Goal: Task Accomplishment & Management: Use online tool/utility

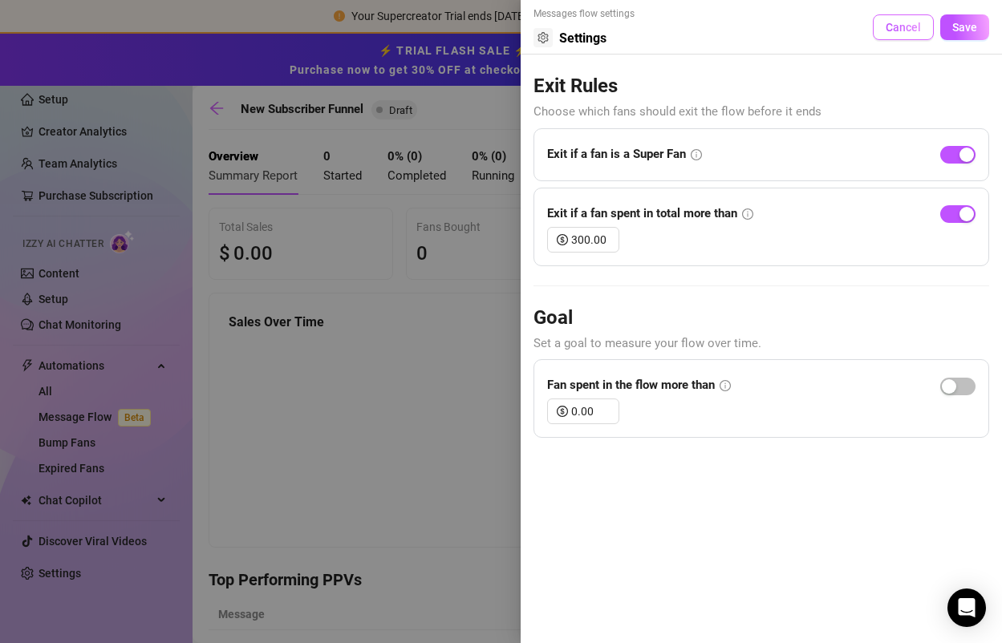
click at [876, 32] on button "Cancel" at bounding box center [903, 27] width 61 height 26
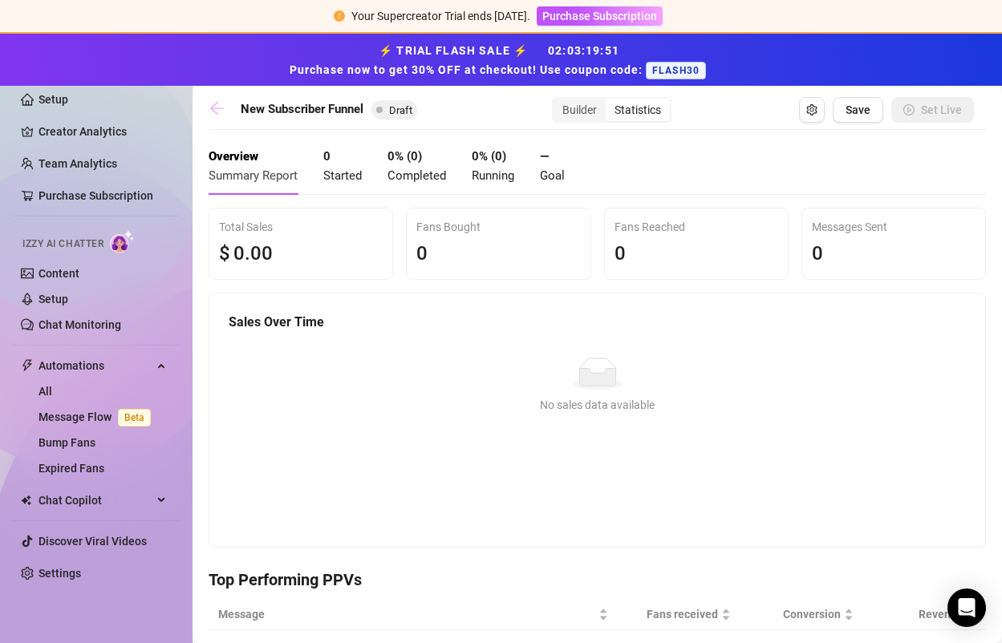
click at [213, 107] on icon "arrow-left" at bounding box center [217, 108] width 16 height 16
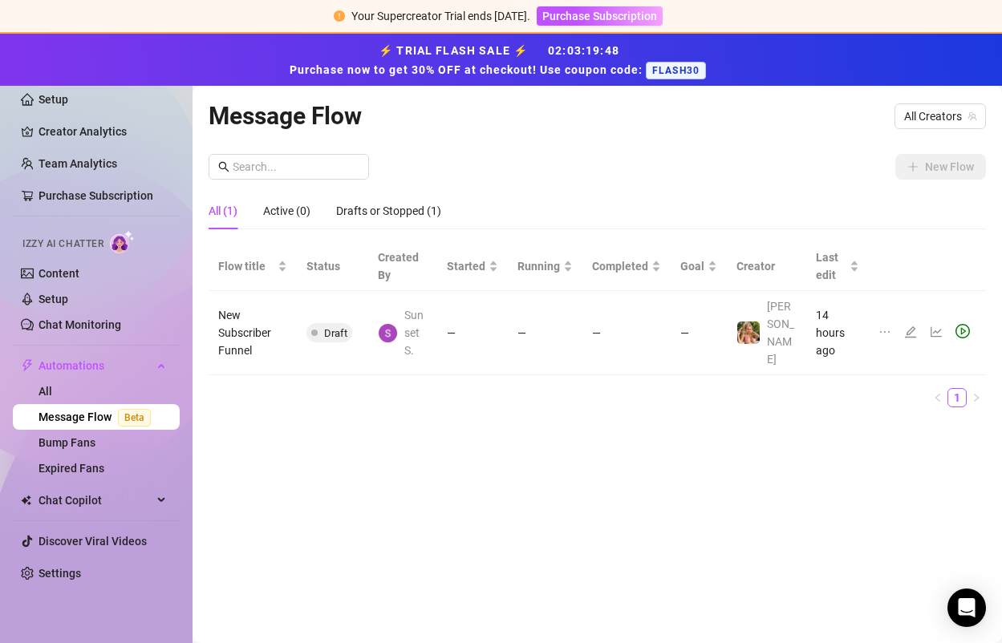
click at [241, 325] on td "New Subscriber Funnel" at bounding box center [253, 333] width 88 height 84
click at [910, 326] on icon "edit" at bounding box center [910, 332] width 13 height 13
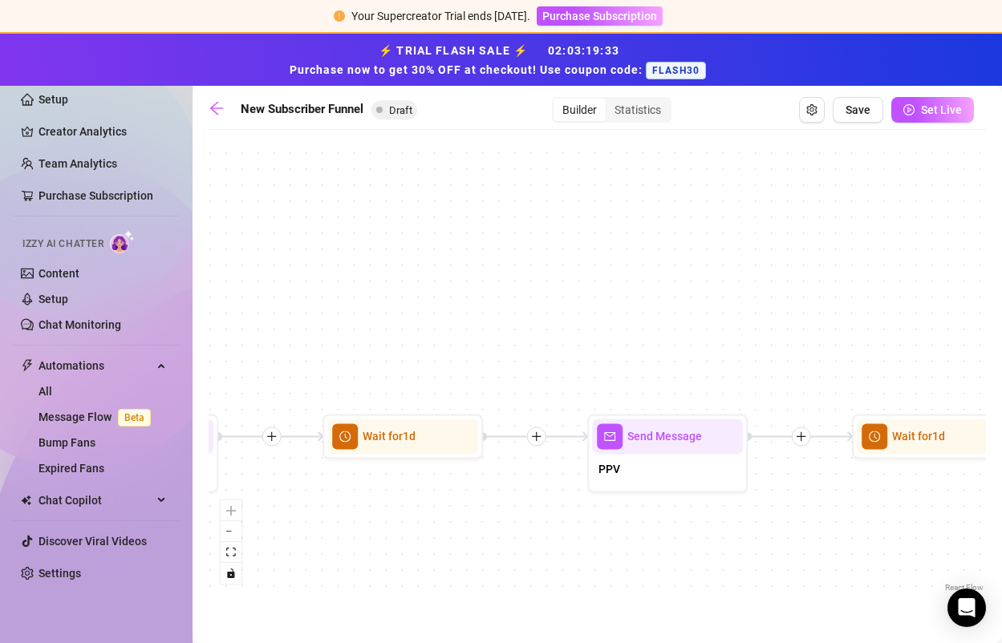
drag, startPoint x: 281, startPoint y: 531, endPoint x: 424, endPoint y: 538, distance: 143.8
click at [424, 538] on div "If True If True If True If False If False If False If True If False Merge Merge…" at bounding box center [597, 367] width 777 height 458
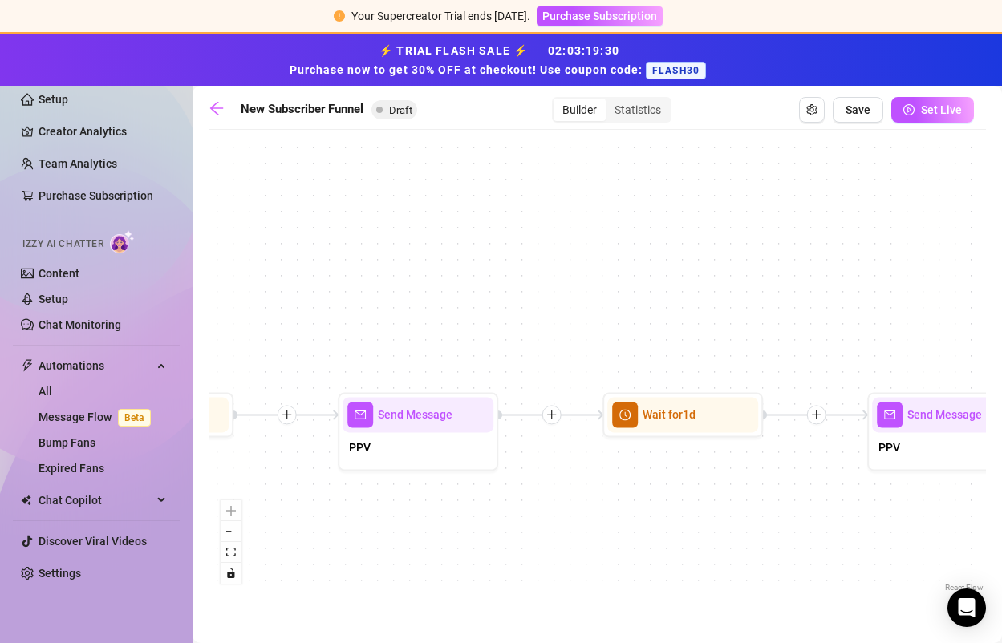
drag, startPoint x: 390, startPoint y: 514, endPoint x: 853, endPoint y: 454, distance: 466.7
click at [850, 454] on div "If True If True If True If False If False If False If True If False Merge Merge…" at bounding box center [597, 367] width 777 height 458
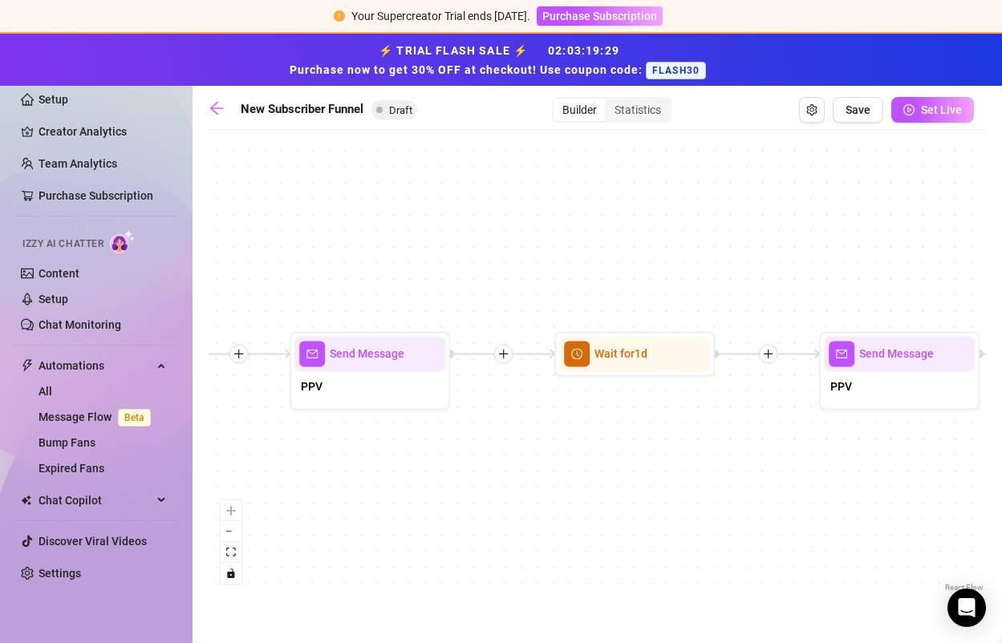
drag, startPoint x: 518, startPoint y: 444, endPoint x: 845, endPoint y: 436, distance: 326.6
click at [832, 430] on div "If True If True If True If False If False If False If True If False Merge Merge…" at bounding box center [597, 367] width 777 height 458
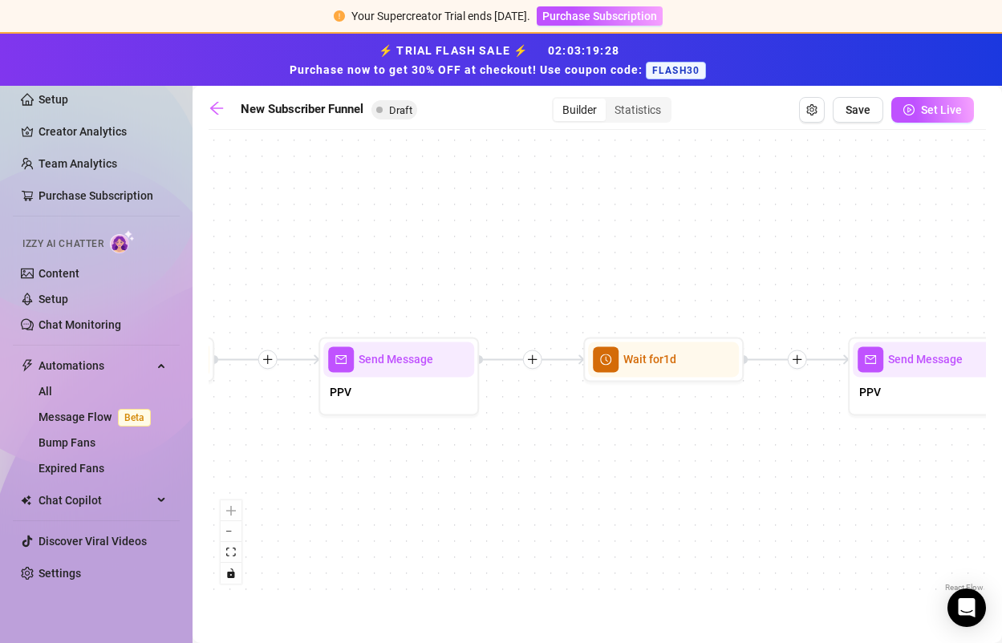
drag, startPoint x: 437, startPoint y: 455, endPoint x: 835, endPoint y: 464, distance: 397.9
click at [835, 464] on div "If True If True If True If False If False If False If True If False Merge Merge…" at bounding box center [597, 367] width 777 height 458
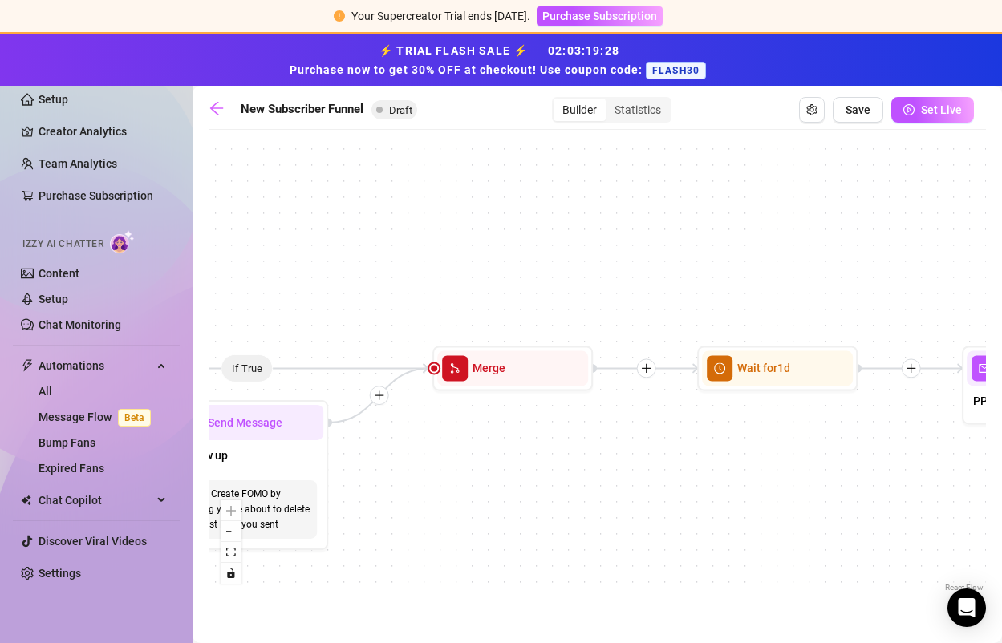
drag, startPoint x: 509, startPoint y: 447, endPoint x: 792, endPoint y: 447, distance: 283.1
click at [792, 447] on div "If True If True If True If False If False If False If True If False Merge Merge…" at bounding box center [597, 367] width 777 height 458
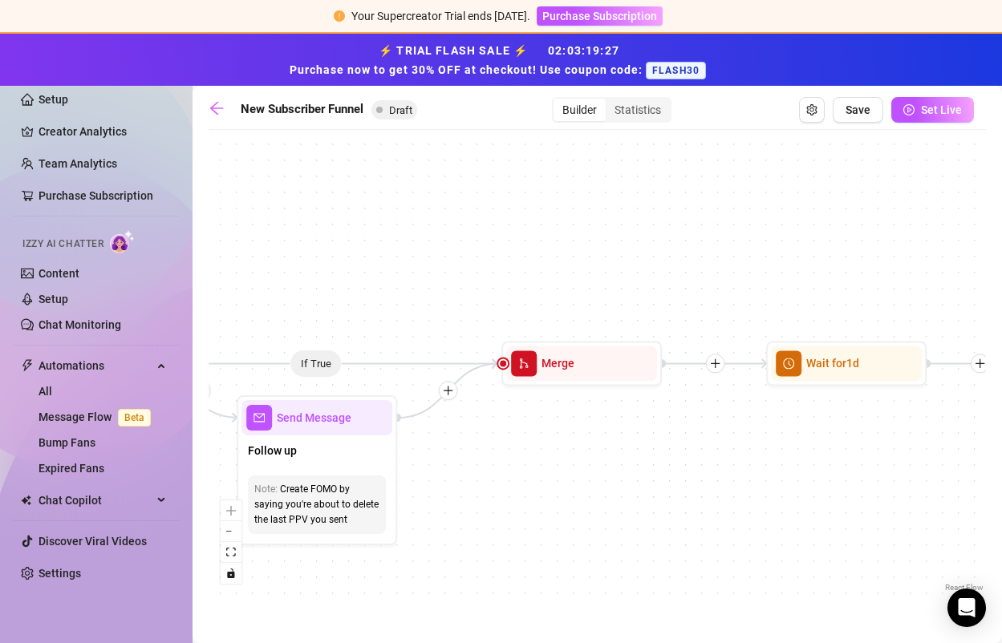
drag, startPoint x: 647, startPoint y: 479, endPoint x: 863, endPoint y: 462, distance: 217.2
click at [863, 462] on div "If True If True If True If False If False If False If True If False Merge Merge…" at bounding box center [597, 367] width 777 height 458
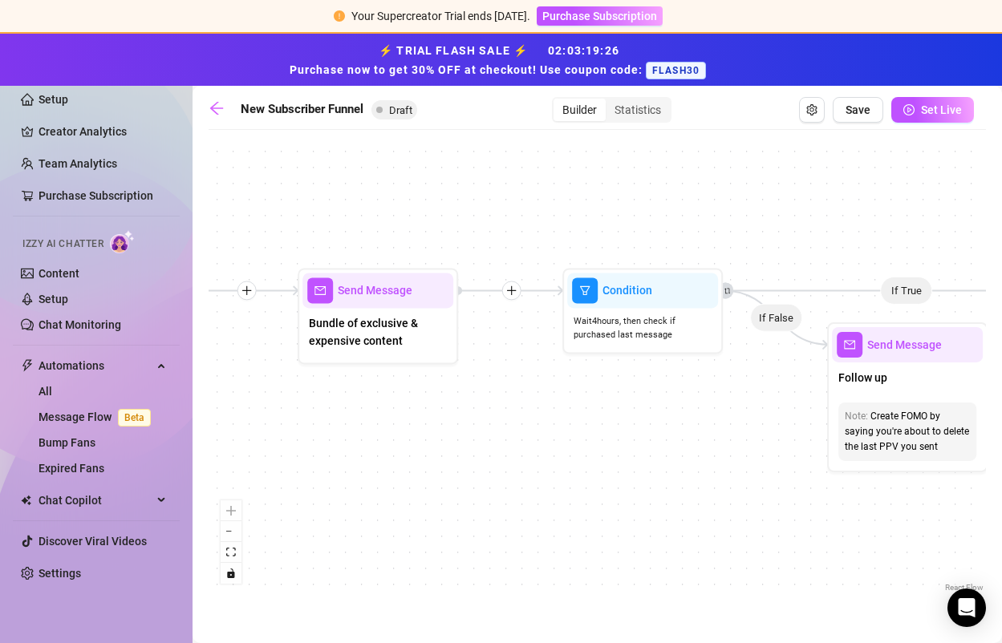
drag, startPoint x: 304, startPoint y: 487, endPoint x: 687, endPoint y: 430, distance: 386.8
click at [687, 430] on div "If True If True If True If False If False If False If True If False Merge Merge…" at bounding box center [597, 367] width 777 height 458
drag, startPoint x: 556, startPoint y: 455, endPoint x: 759, endPoint y: 523, distance: 214.1
click at [759, 523] on div "If True If True If True If False If False If False If True If False Merge Merge…" at bounding box center [597, 367] width 777 height 458
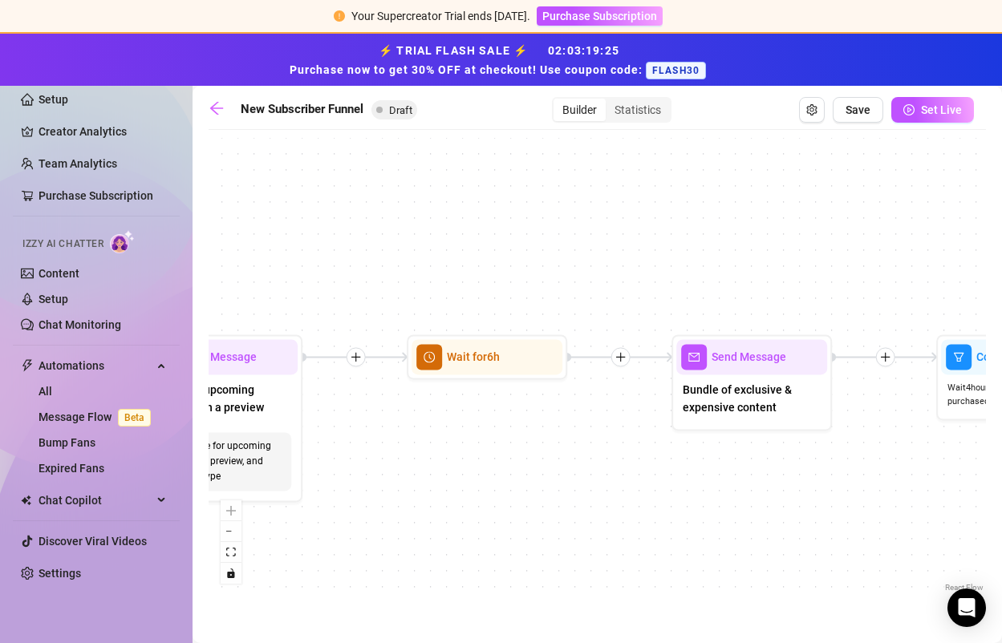
drag, startPoint x: 476, startPoint y: 504, endPoint x: 799, endPoint y: 497, distance: 322.5
click at [799, 497] on div "If True If True If True If False If False If False If True If False Merge Merge…" at bounding box center [597, 367] width 777 height 458
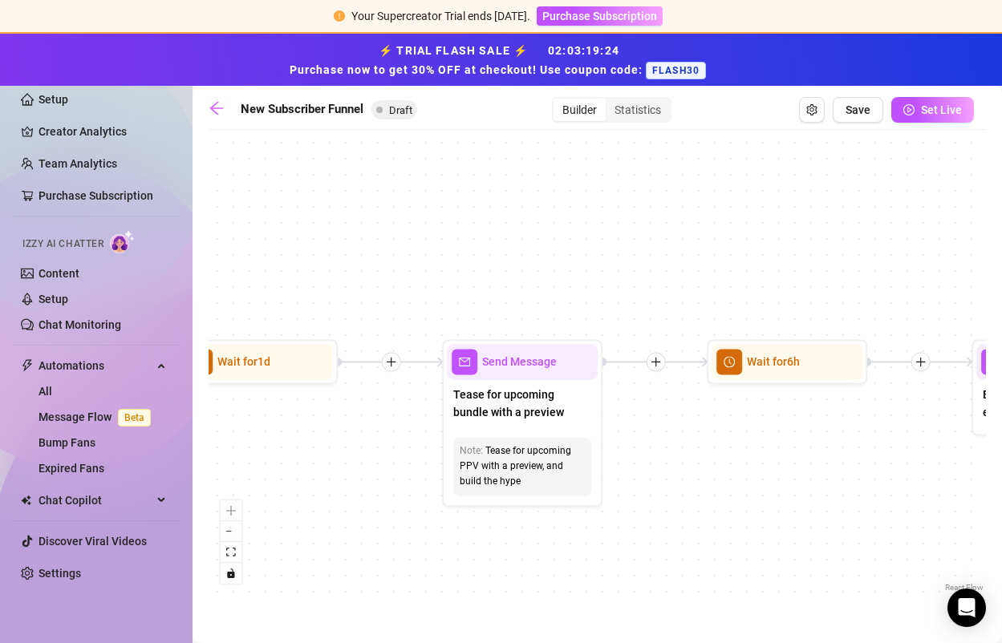
drag, startPoint x: 667, startPoint y: 488, endPoint x: 786, endPoint y: 499, distance: 119.2
click at [776, 499] on div "If True If True If True If False If False If False If True If False Merge Merge…" at bounding box center [597, 367] width 777 height 458
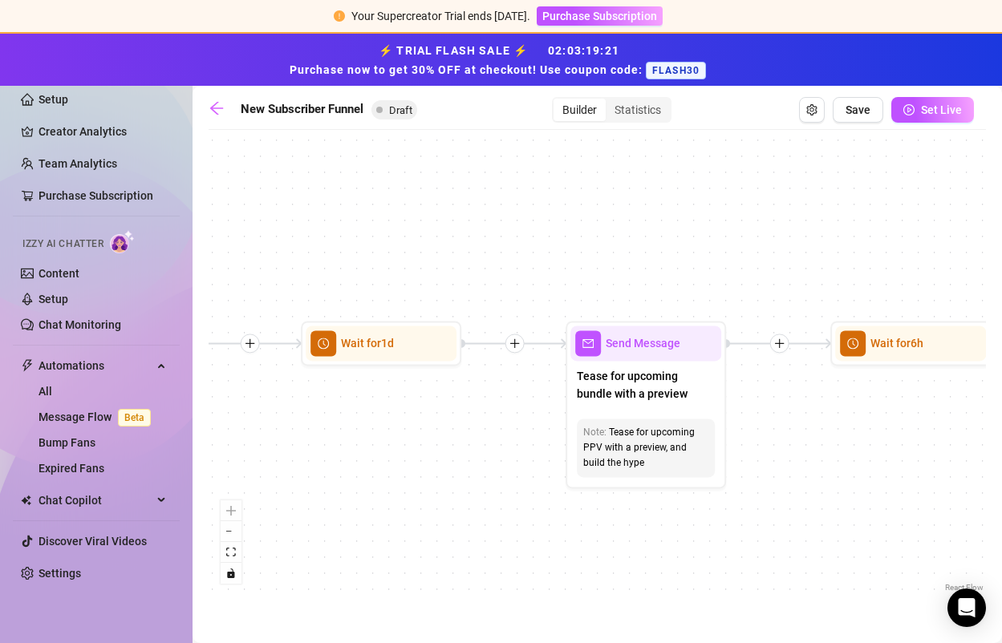
drag, startPoint x: 336, startPoint y: 470, endPoint x: 428, endPoint y: 447, distance: 95.1
click at [428, 447] on div "If True If True If True If False If False If False If True If False Merge Merge…" at bounding box center [597, 367] width 777 height 458
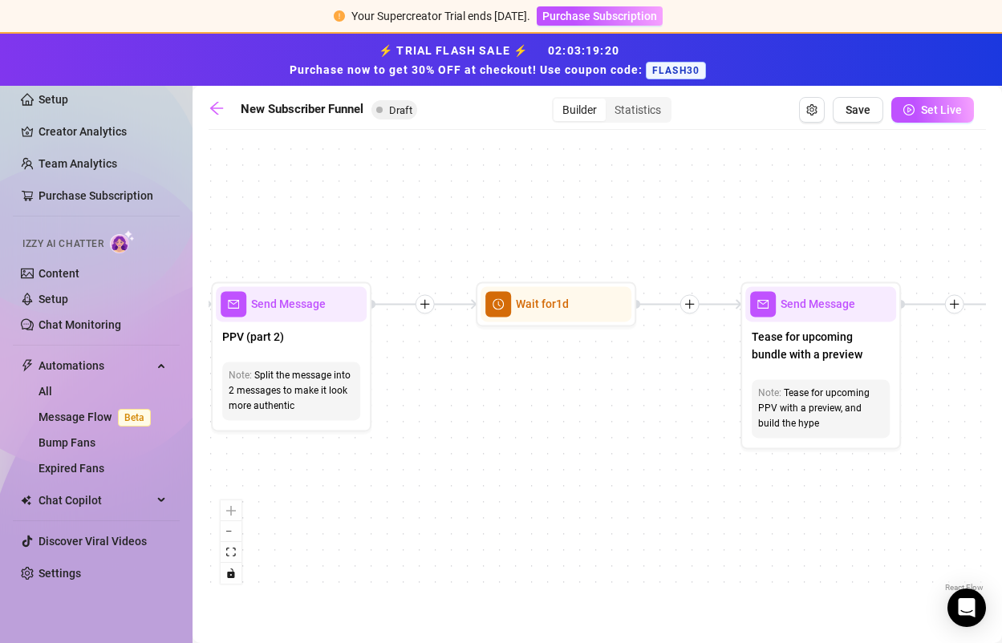
drag, startPoint x: 428, startPoint y: 447, endPoint x: 653, endPoint y: 405, distance: 228.4
click at [653, 405] on div "If True If True If True If False If False If False If True If False Merge Merge…" at bounding box center [597, 367] width 777 height 458
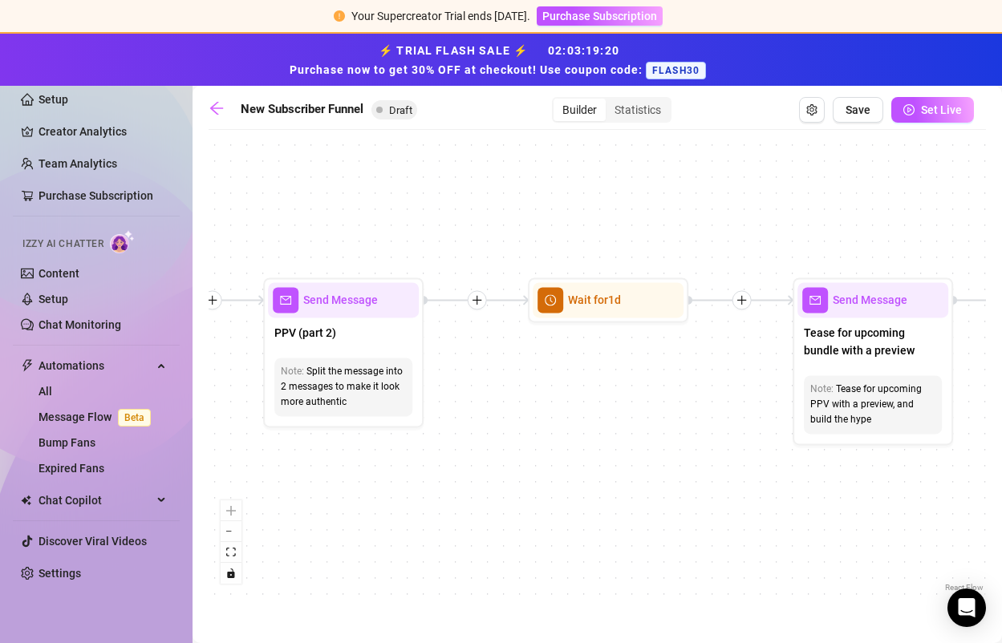
drag, startPoint x: 542, startPoint y: 428, endPoint x: 682, endPoint y: 444, distance: 140.5
click at [682, 444] on div "If True If True If True If False If False If False If True If False Merge Merge…" at bounding box center [597, 367] width 777 height 458
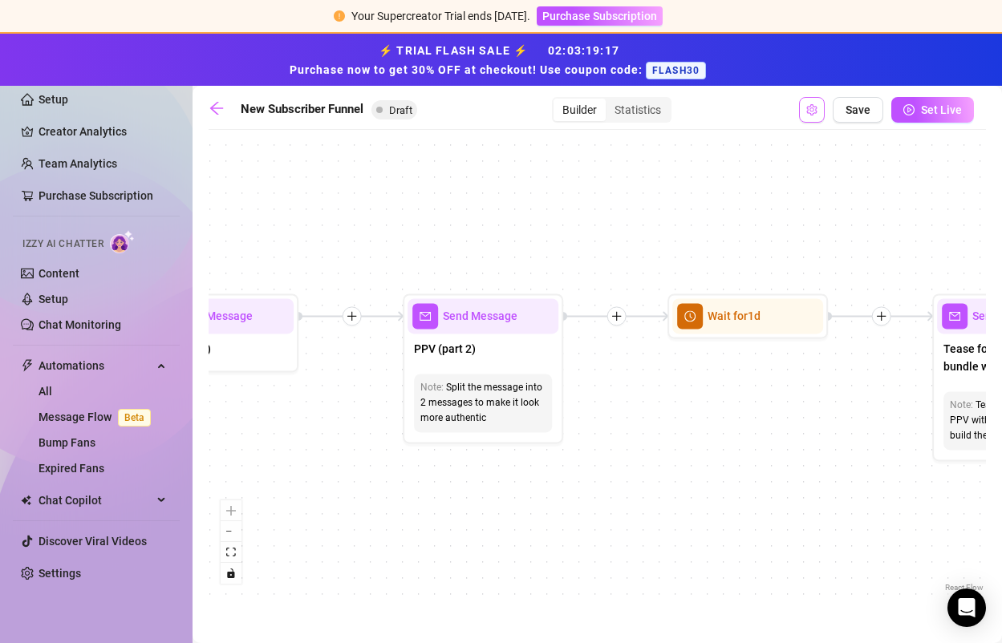
click at [809, 110] on icon "setting" at bounding box center [811, 109] width 10 height 11
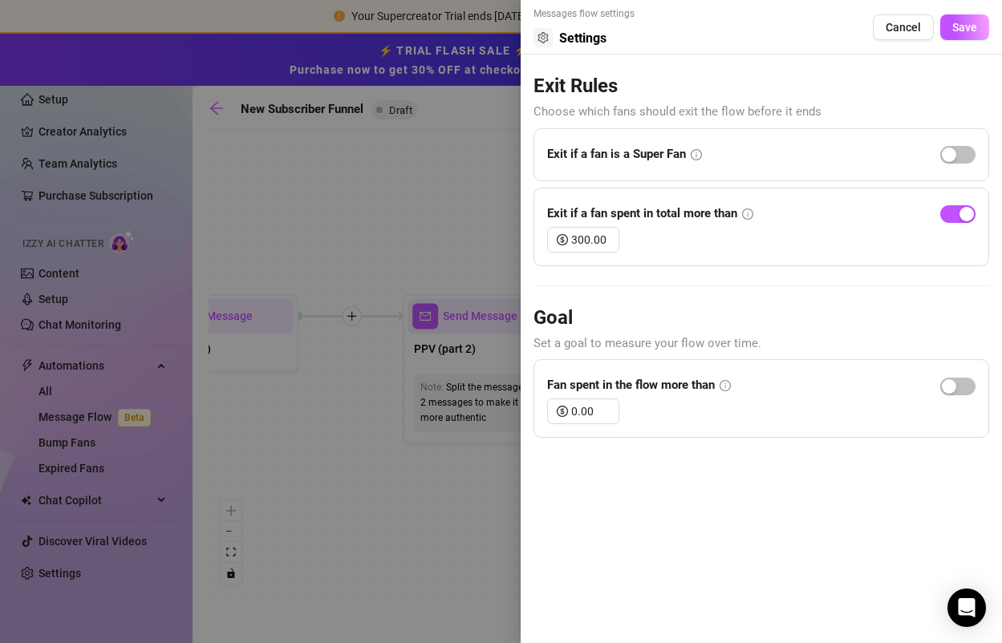
click at [348, 235] on div at bounding box center [501, 321] width 1002 height 643
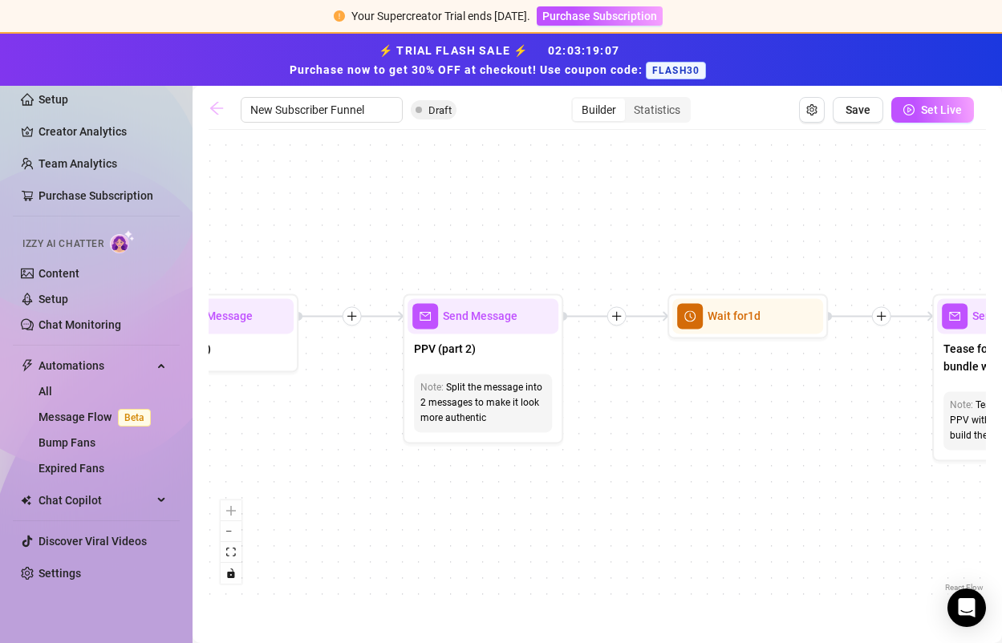
click at [210, 106] on icon "arrow-left" at bounding box center [217, 108] width 16 height 16
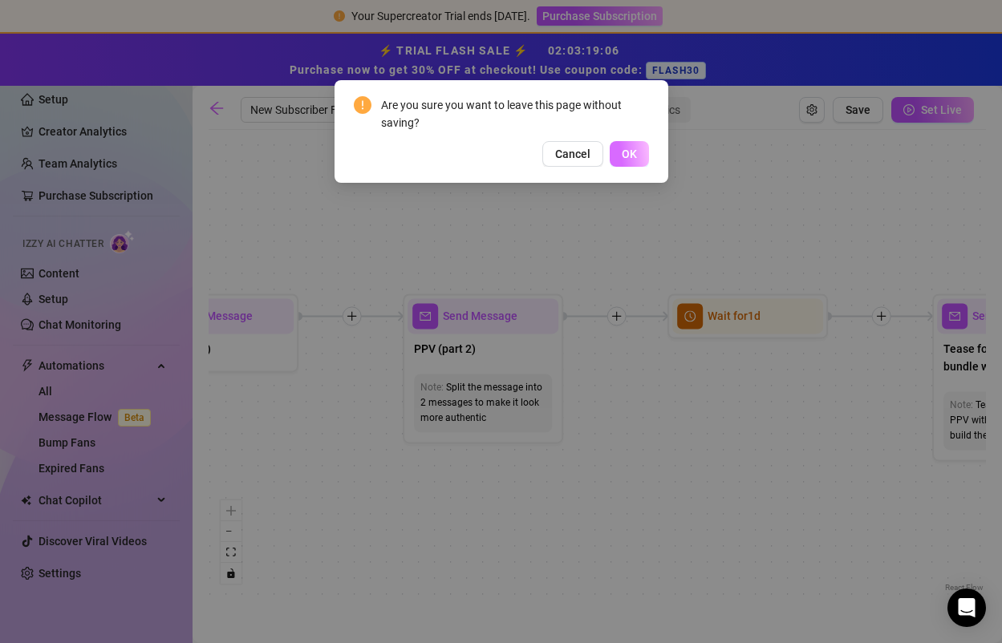
click at [633, 153] on span "OK" at bounding box center [629, 154] width 15 height 13
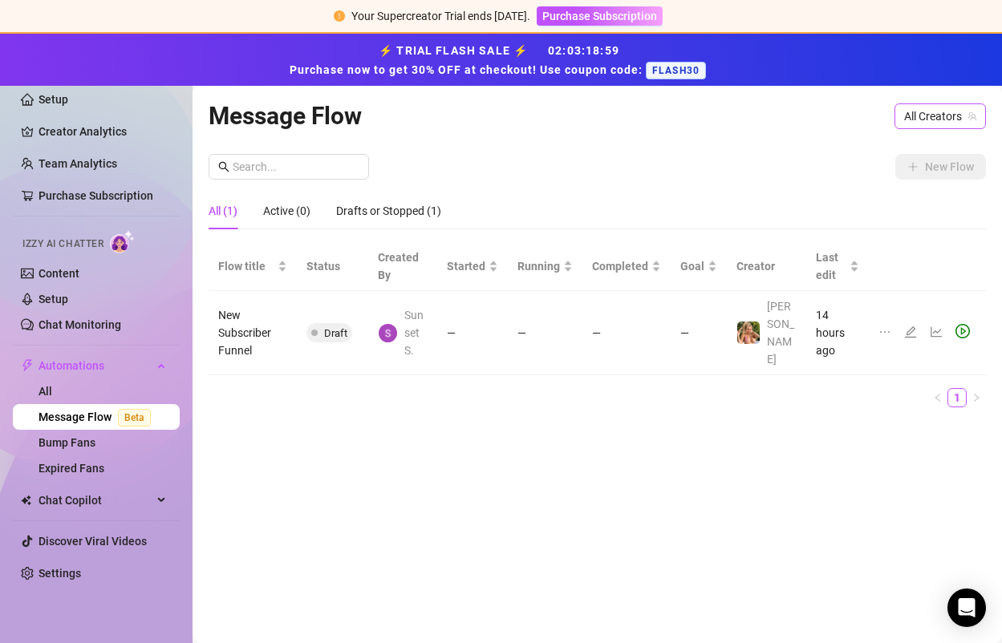
click at [907, 112] on span "All Creators" at bounding box center [940, 116] width 72 height 24
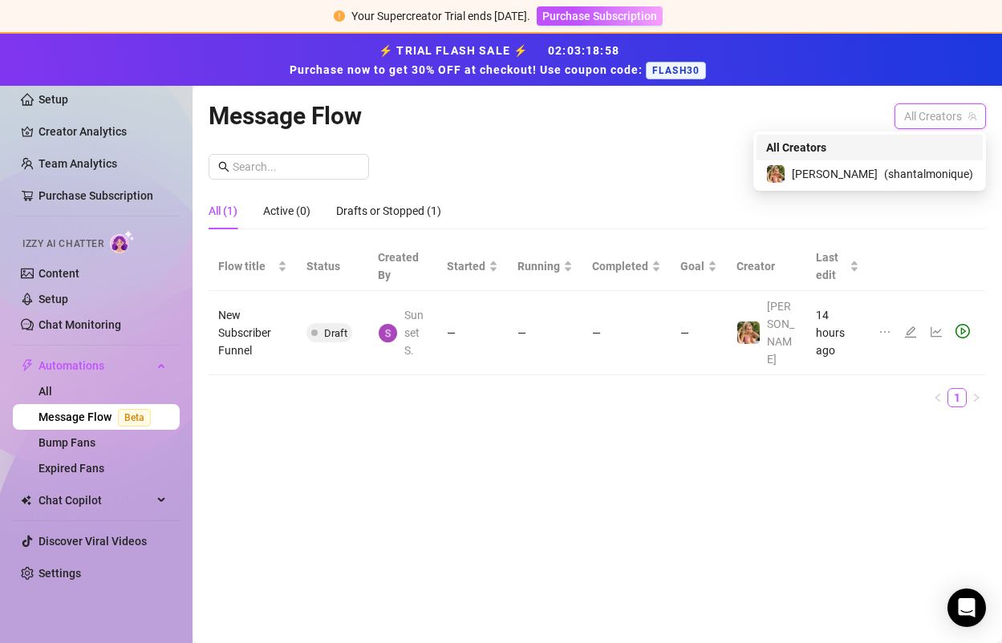
click at [876, 157] on div "All Creators" at bounding box center [869, 148] width 226 height 26
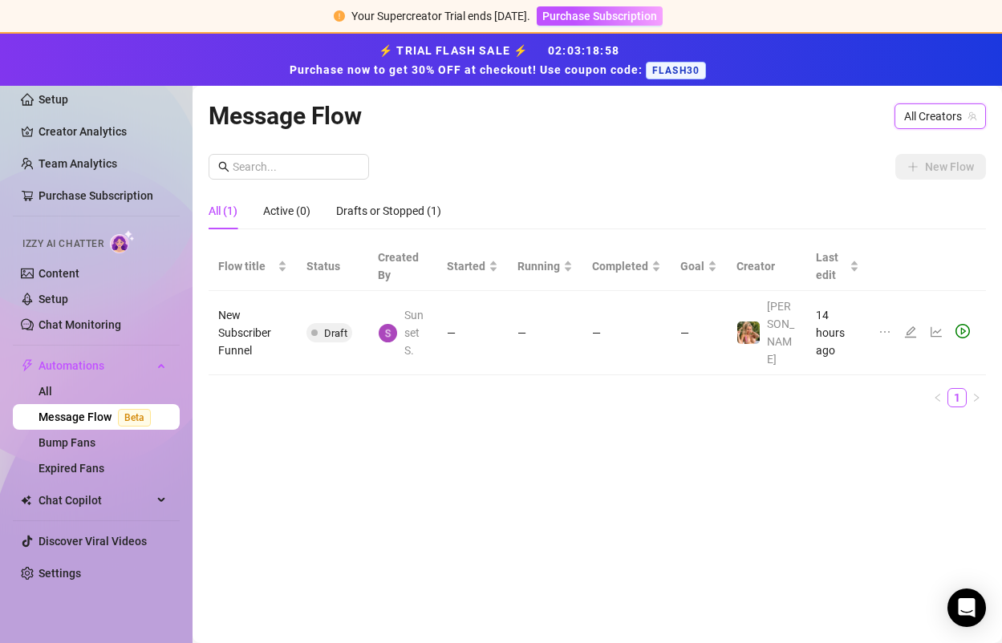
click at [876, 176] on div "New Flow" at bounding box center [597, 167] width 777 height 26
click at [925, 116] on span "All Creators" at bounding box center [940, 116] width 72 height 24
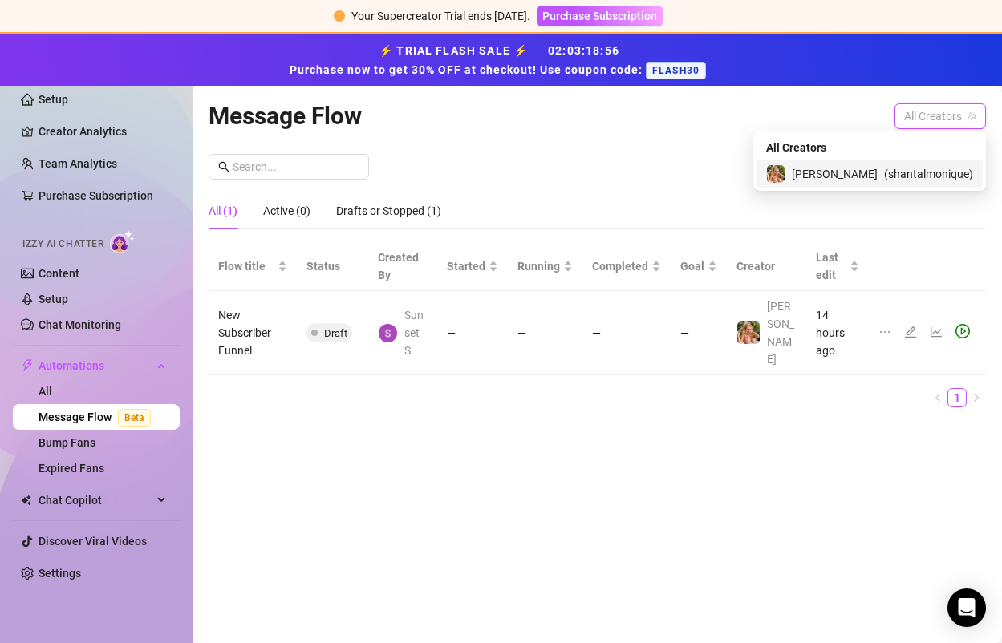
click at [890, 162] on div "[PERSON_NAME] ( shantalmonique )" at bounding box center [869, 173] width 226 height 27
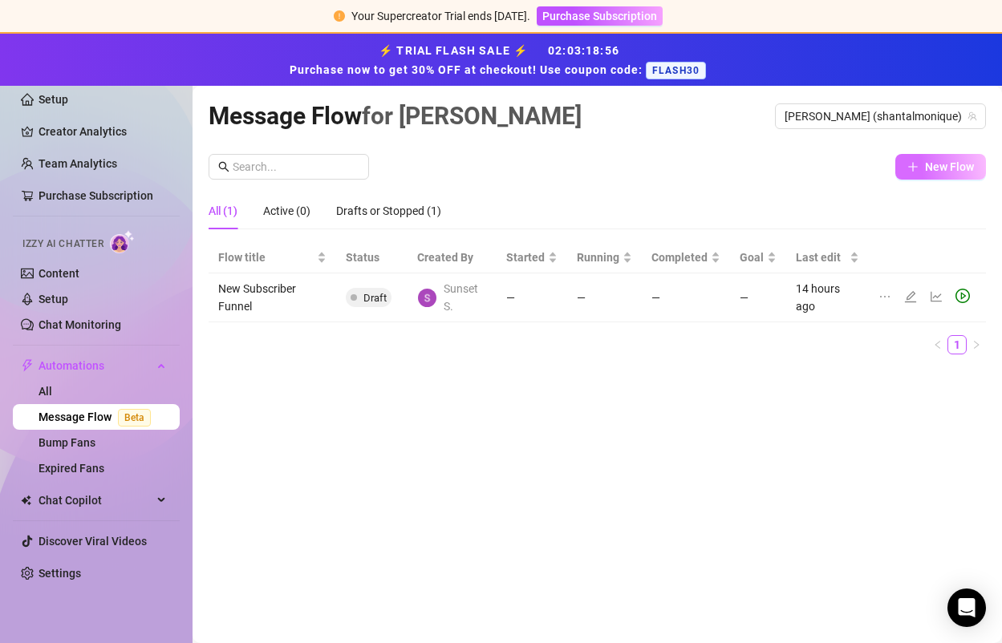
click at [914, 163] on icon "plus" at bounding box center [912, 166] width 11 height 11
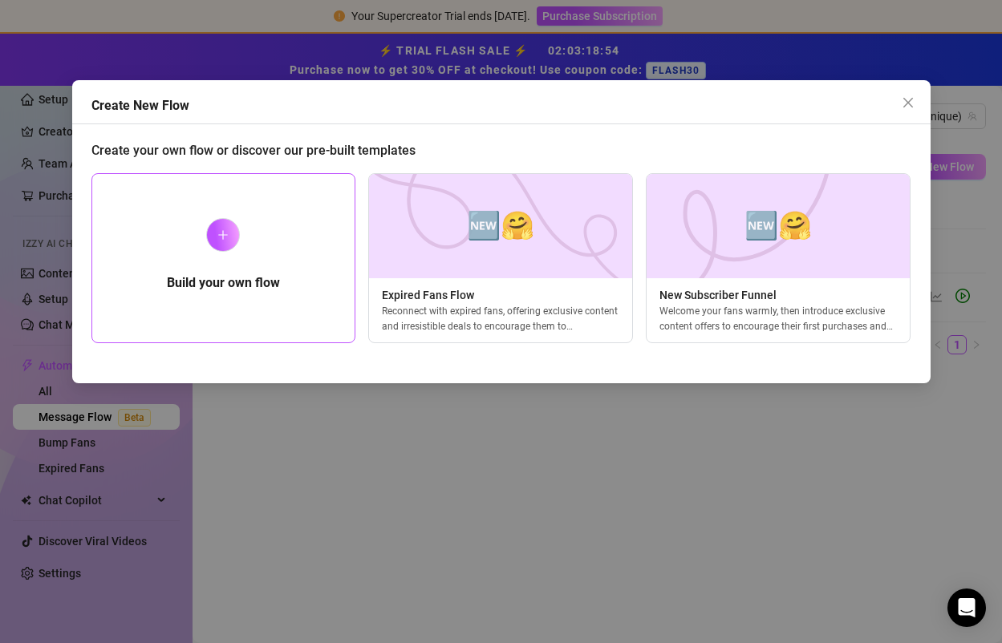
click at [243, 229] on div "Build your own flow" at bounding box center [223, 258] width 265 height 170
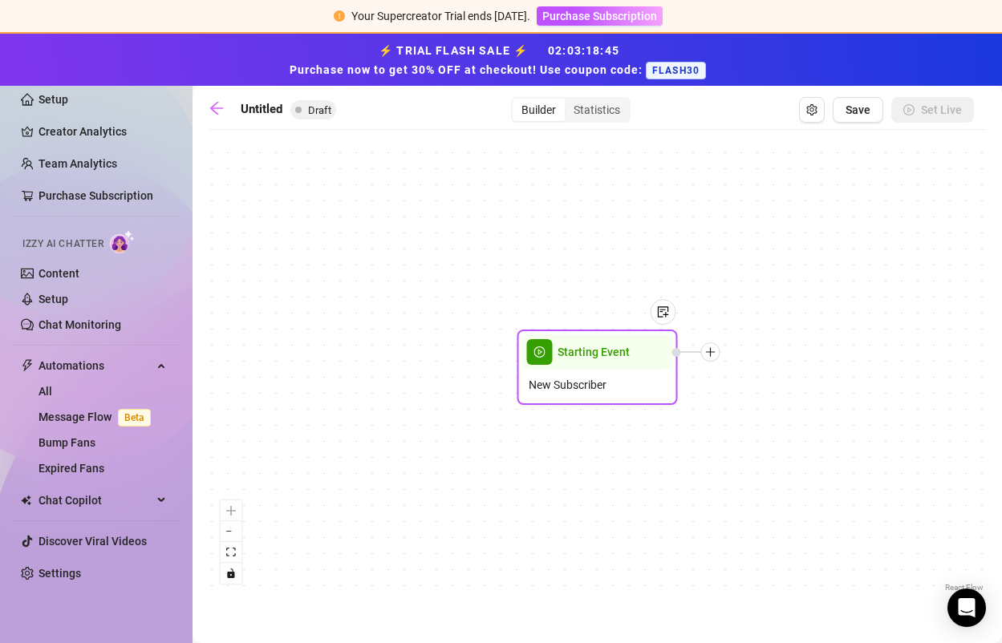
click at [643, 365] on div "Starting Event" at bounding box center [597, 351] width 151 height 35
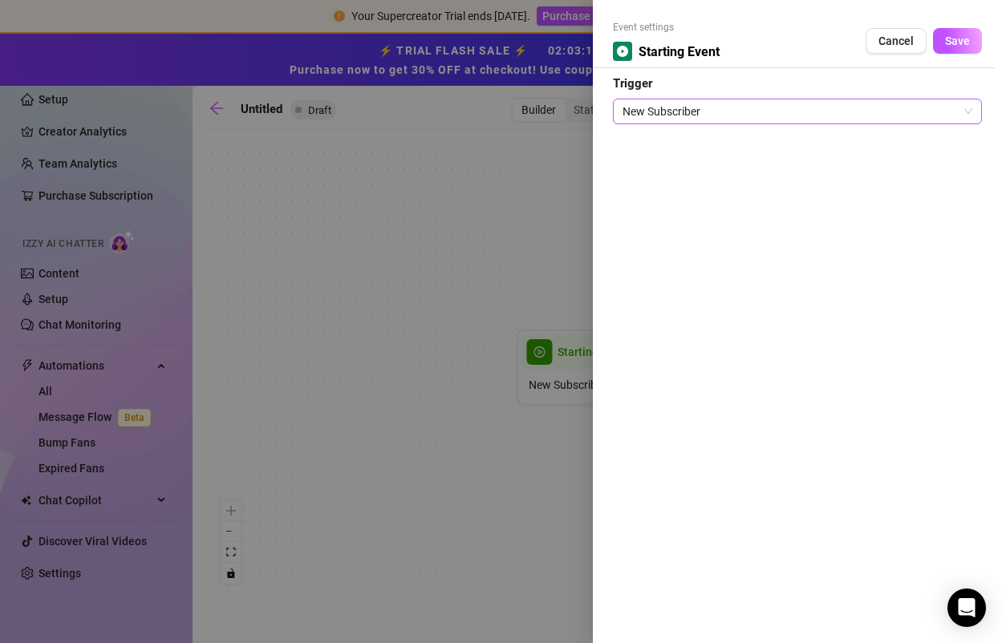
click at [727, 107] on span "New Subscriber" at bounding box center [797, 111] width 350 height 24
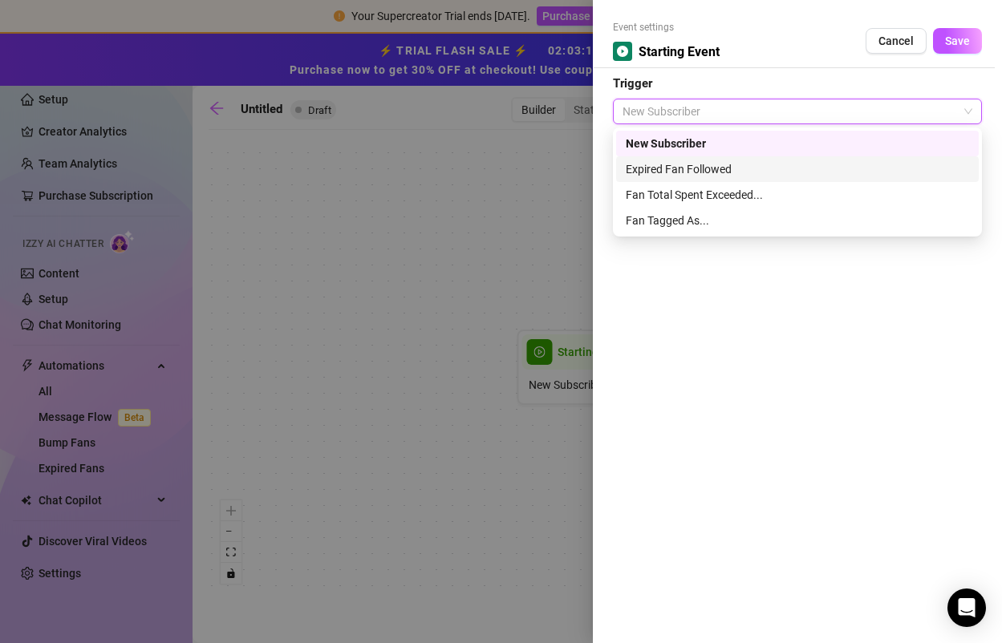
click at [486, 242] on div at bounding box center [501, 321] width 1002 height 643
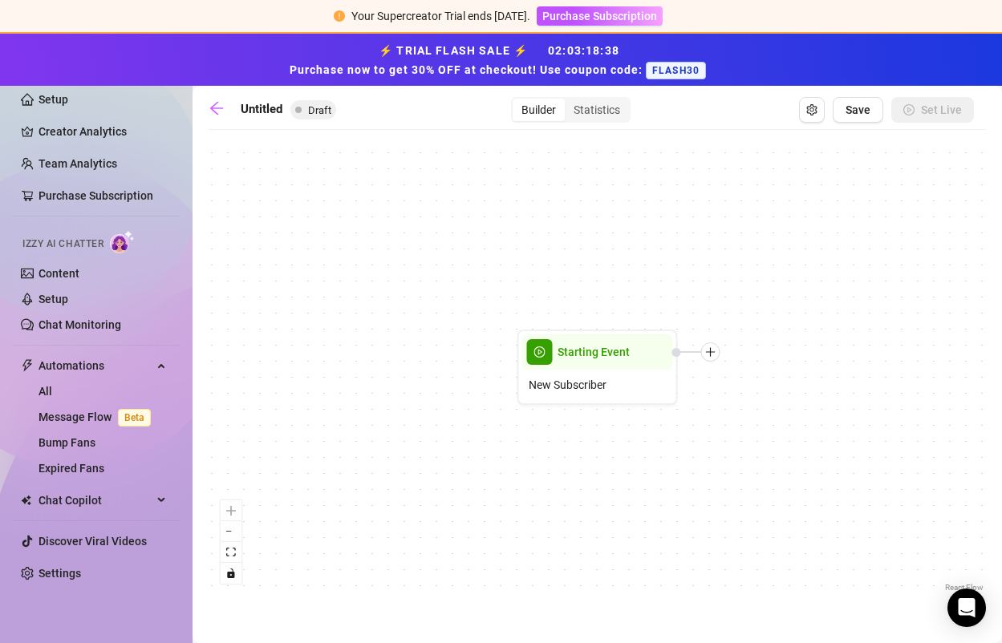
click at [709, 360] on div at bounding box center [710, 352] width 19 height 19
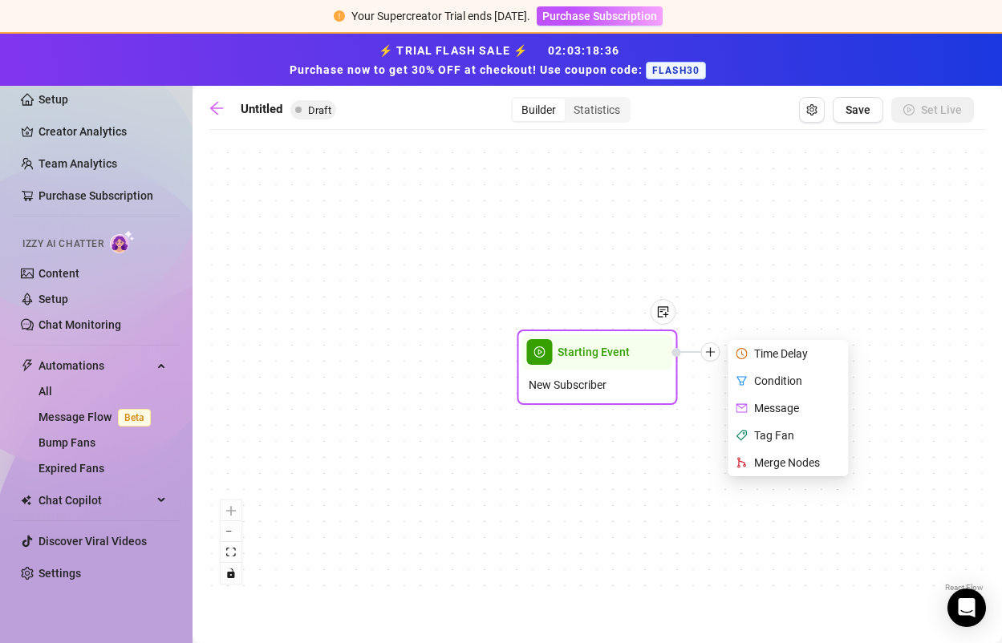
click at [809, 349] on div "Time Delay" at bounding box center [790, 353] width 117 height 27
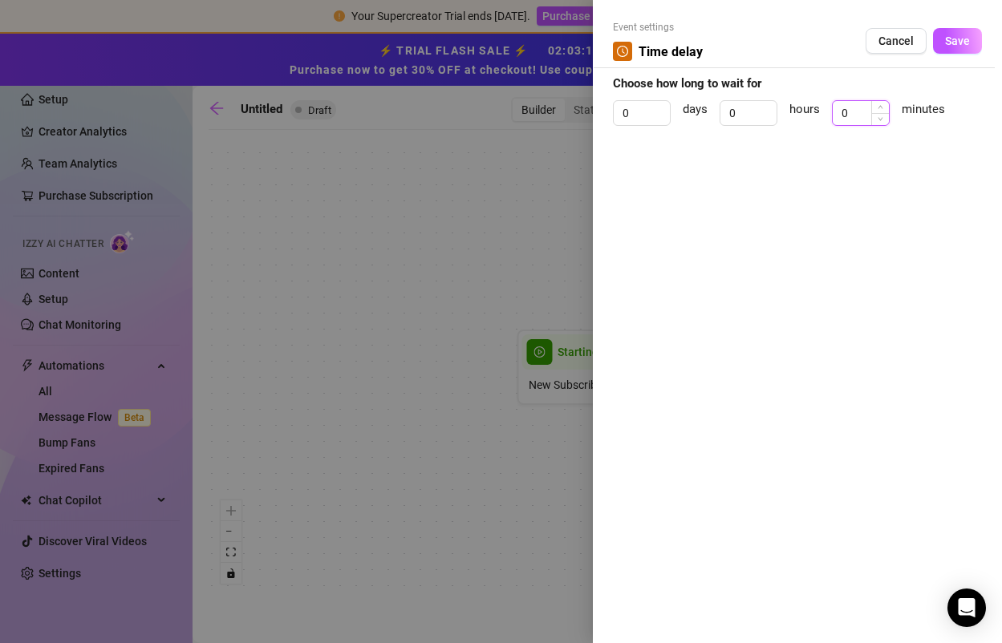
click at [865, 114] on input "0" at bounding box center [861, 113] width 56 height 24
type input "4"
click at [975, 29] on button "Save" at bounding box center [957, 41] width 49 height 26
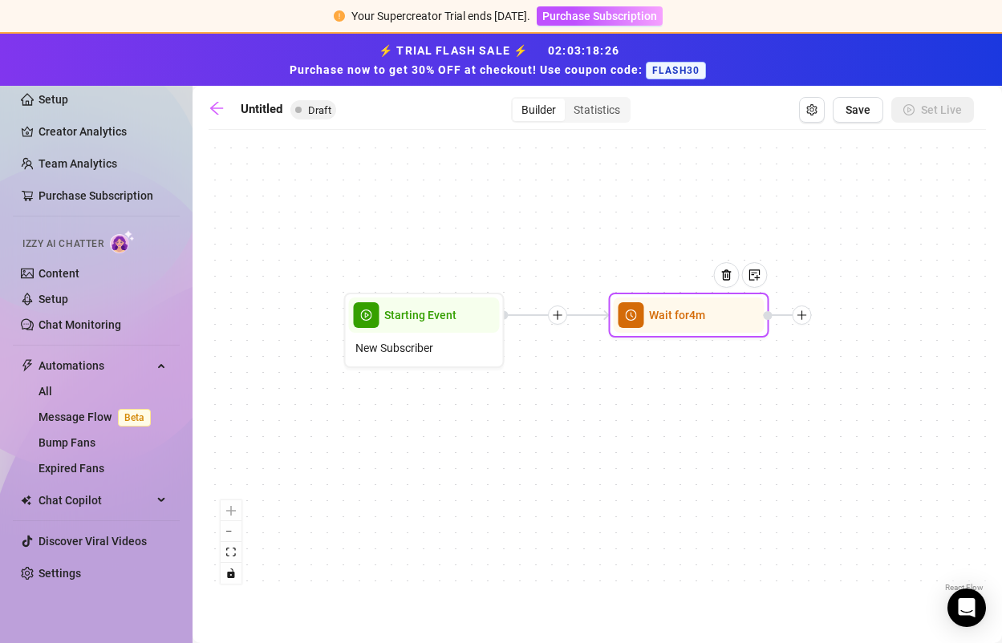
drag, startPoint x: 724, startPoint y: 265, endPoint x: 420, endPoint y: 230, distance: 306.0
click at [420, 230] on div "Wait for 4m Starting Event New Subscriber" at bounding box center [597, 367] width 777 height 458
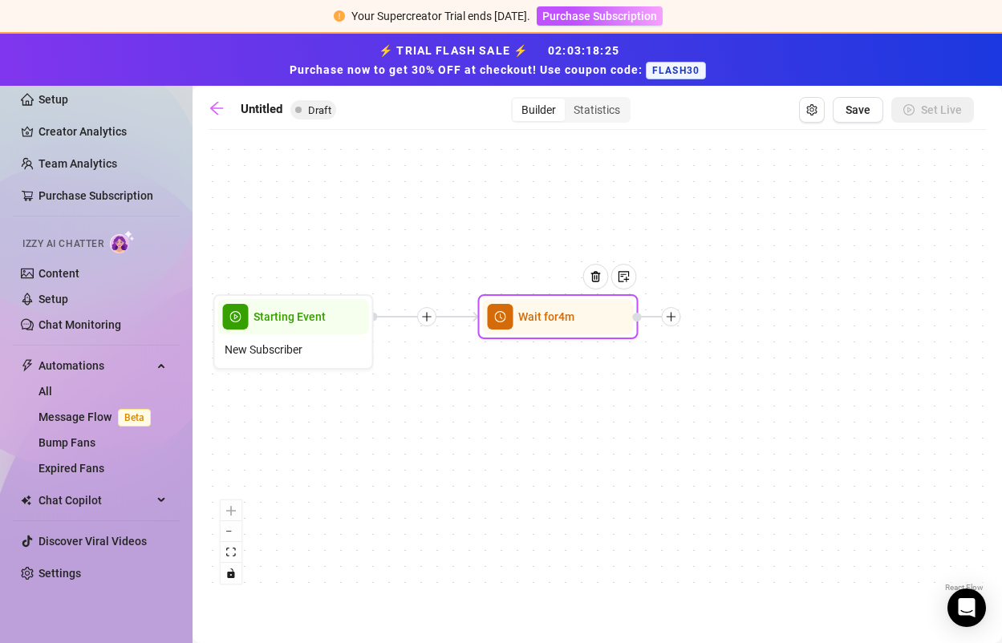
click at [675, 318] on icon "plus" at bounding box center [671, 316] width 11 height 11
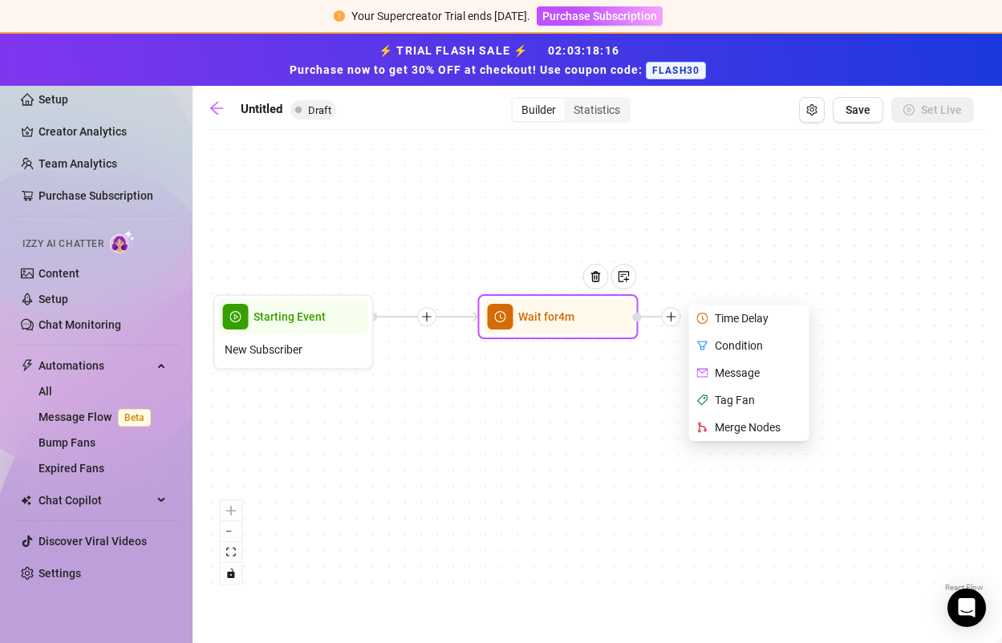
click at [738, 371] on div "Message" at bounding box center [750, 372] width 117 height 27
type textarea "Write your message here"
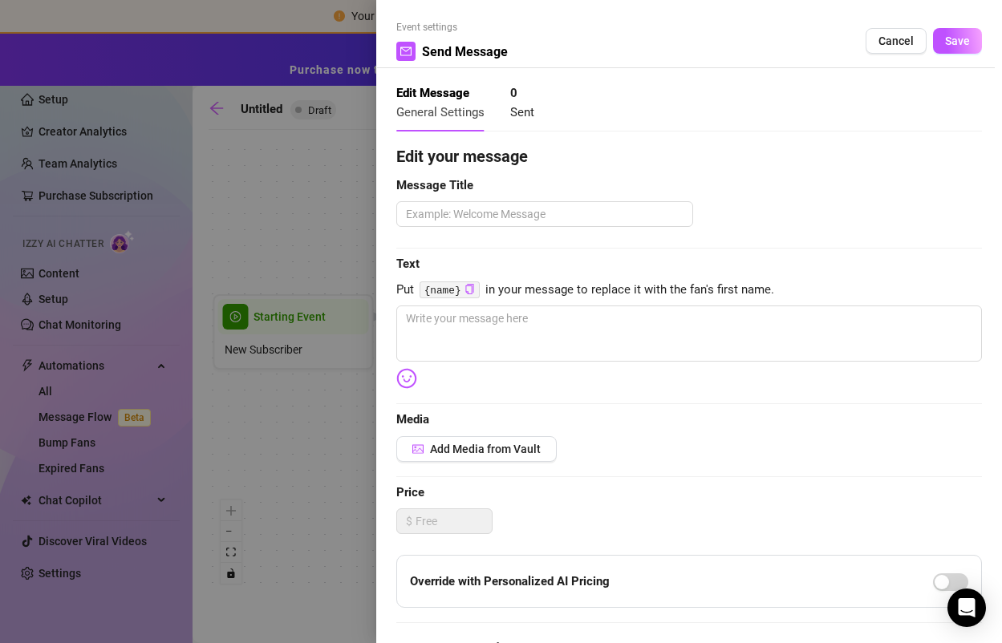
click at [245, 210] on div at bounding box center [501, 321] width 1002 height 643
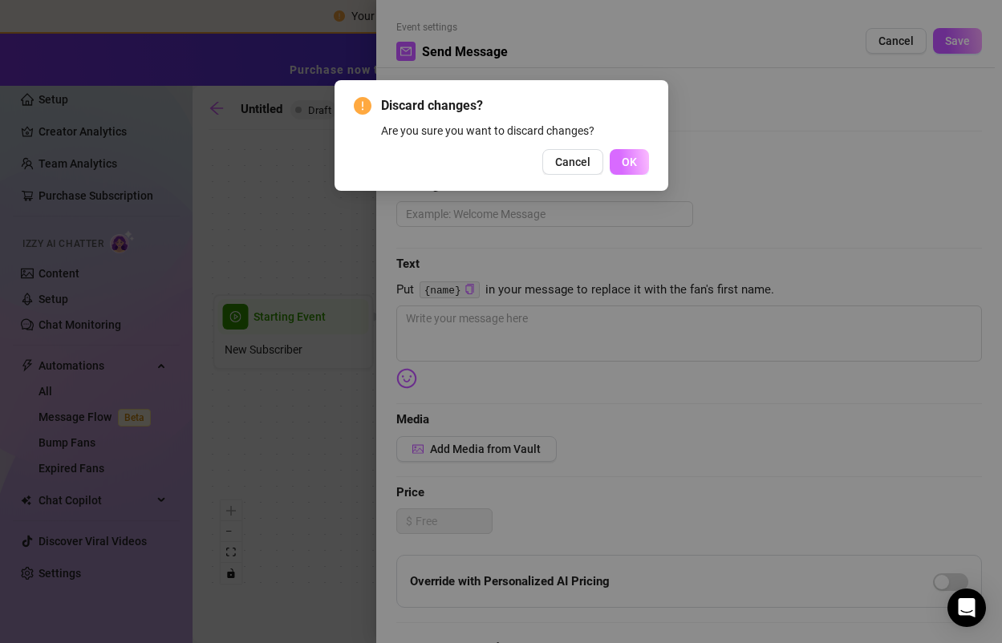
click at [622, 165] on span "OK" at bounding box center [629, 162] width 15 height 13
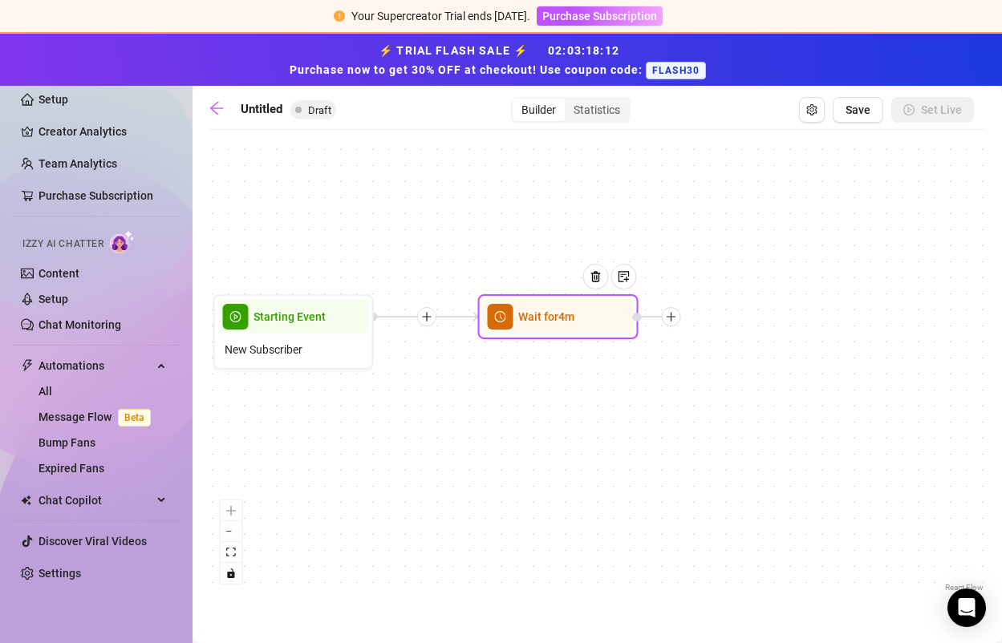
click at [674, 318] on icon "plus" at bounding box center [671, 316] width 11 height 11
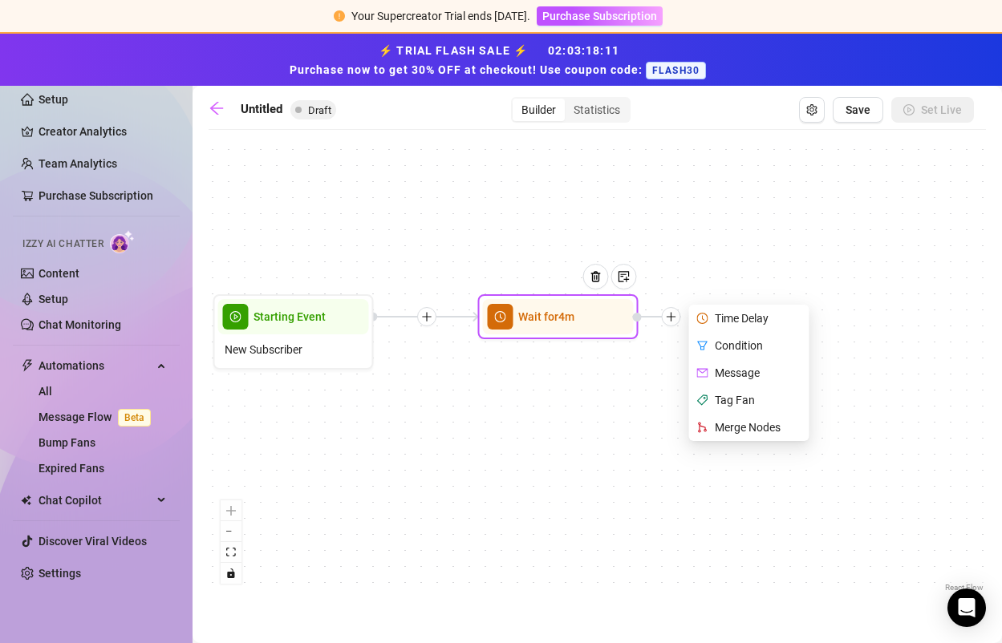
click at [716, 357] on div "Condition" at bounding box center [750, 345] width 117 height 27
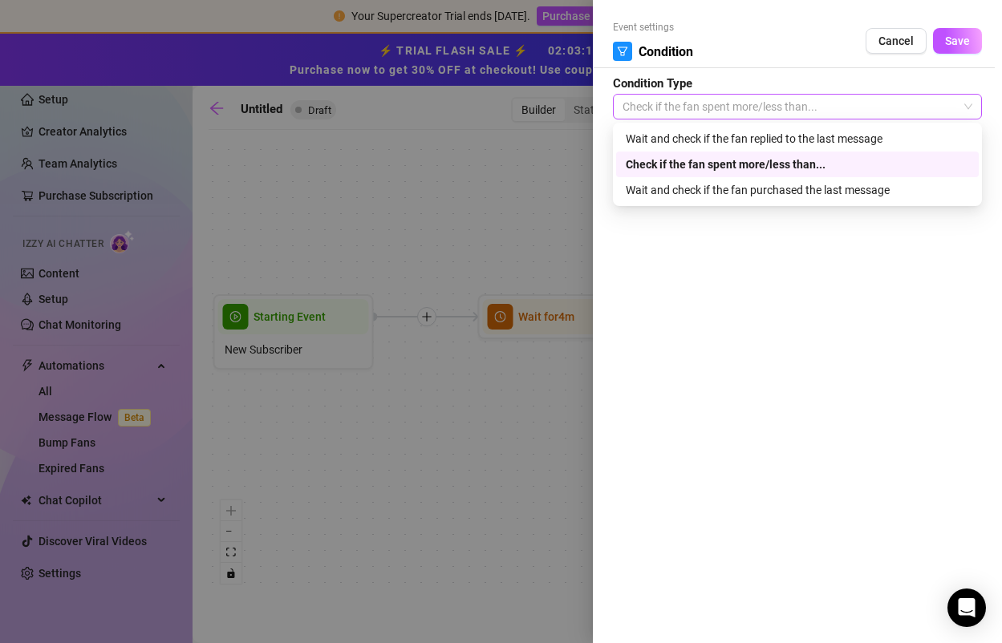
click at [738, 111] on span "Check if the fan spent more/less than..." at bounding box center [797, 107] width 350 height 24
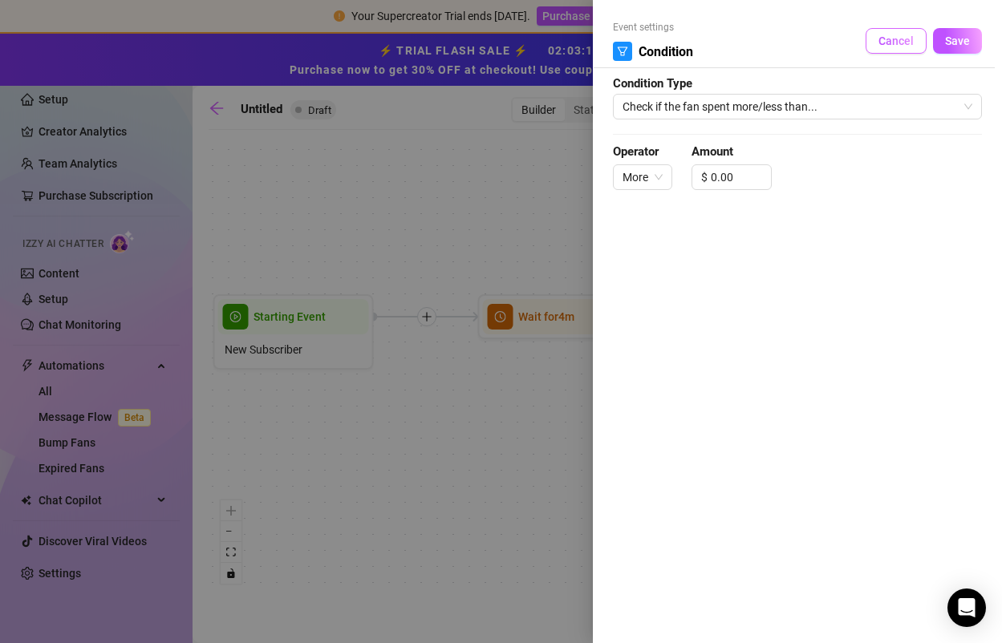
click at [886, 43] on span "Cancel" at bounding box center [895, 40] width 35 height 13
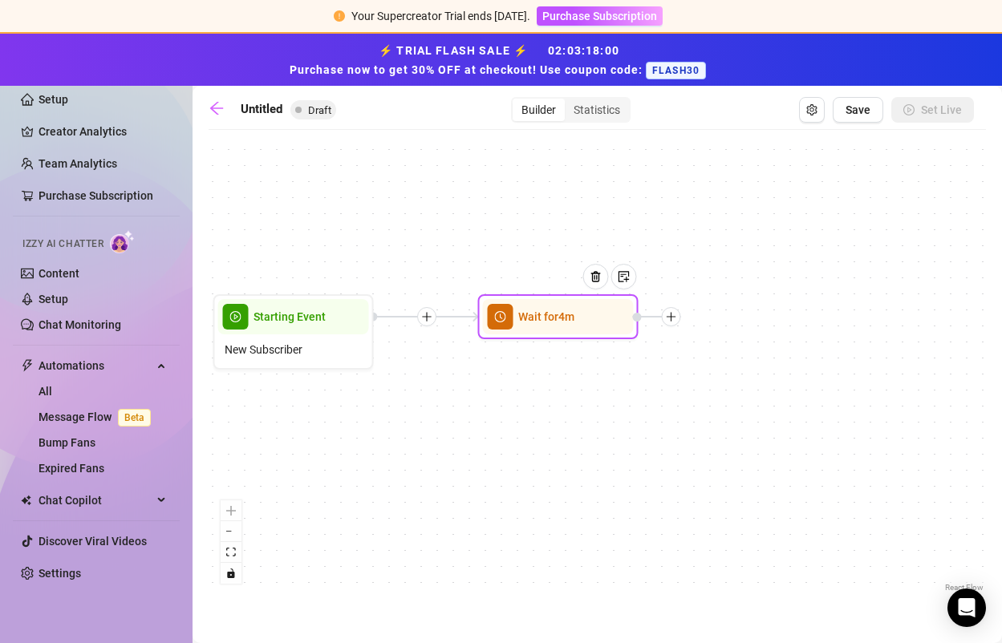
click at [668, 318] on icon "plus" at bounding box center [671, 316] width 11 height 11
